Goal: Transaction & Acquisition: Purchase product/service

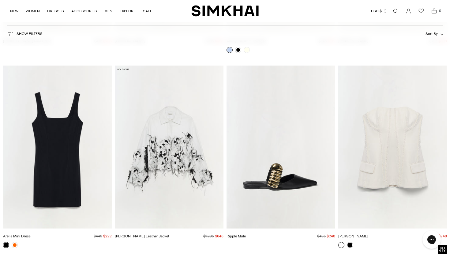
scroll to position [5453, 0]
click at [0, 0] on img "Evrin Vegan Leather Jacket" at bounding box center [0, 0] width 0 height 0
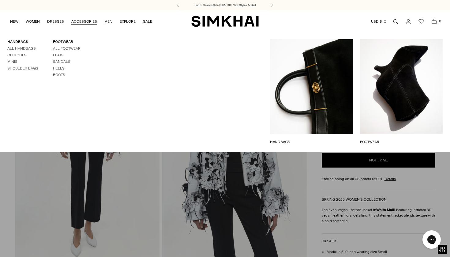
click at [316, 139] on link "HANDBAGS" at bounding box center [311, 142] width 83 height 6
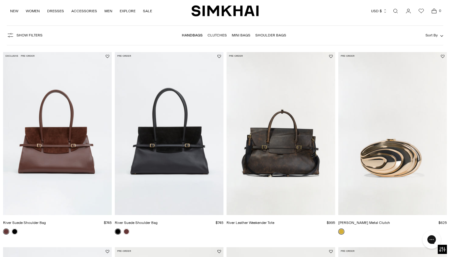
scroll to position [37, 0]
click at [0, 0] on img "River Leather Weekender Tote" at bounding box center [0, 0] width 0 height 0
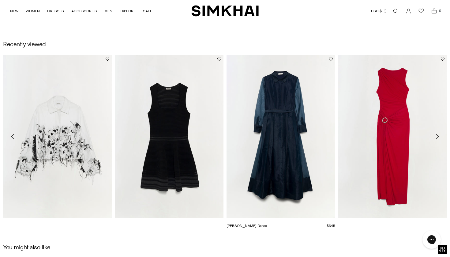
scroll to position [696, 0]
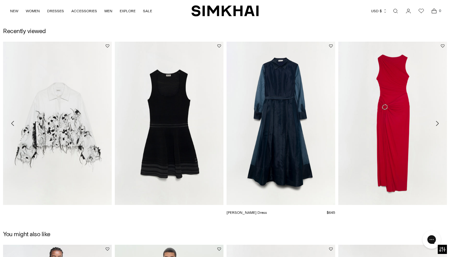
click at [0, 0] on img "Montgomery Dress" at bounding box center [0, 0] width 0 height 0
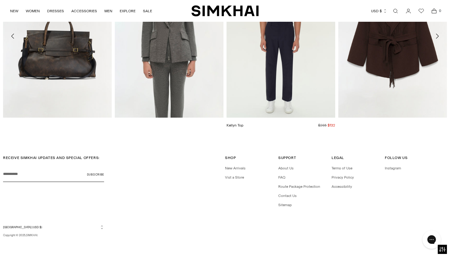
scroll to position [1205, 0]
